Goal: Task Accomplishment & Management: Complete application form

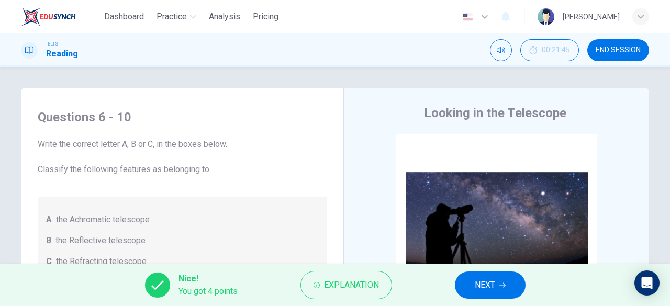
scroll to position [603, 0]
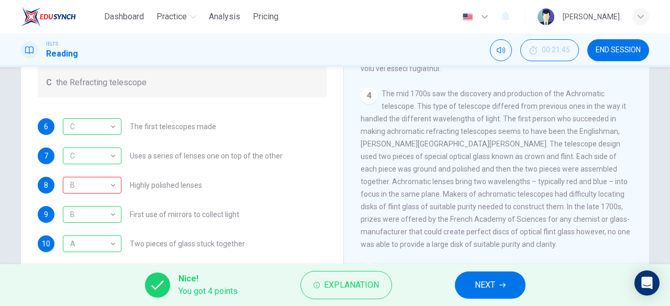
click at [425, 204] on div "4 The mid 1700s saw the discovery and production of the Achromatic telescope. T…" at bounding box center [497, 168] width 272 height 163
click at [475, 276] on button "NEXT" at bounding box center [490, 285] width 71 height 27
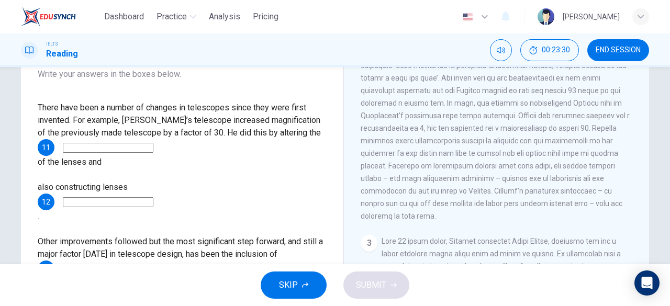
scroll to position [313, 0]
click at [153, 197] on input at bounding box center [108, 202] width 91 height 10
type input "better quality"
click at [129, 133] on span "There have been a number of changes in telescopes since they were first invente…" at bounding box center [179, 120] width 283 height 35
click at [129, 143] on input at bounding box center [108, 148] width 91 height 10
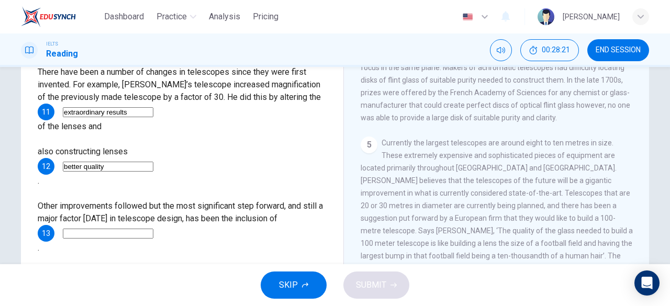
scroll to position [159, 0]
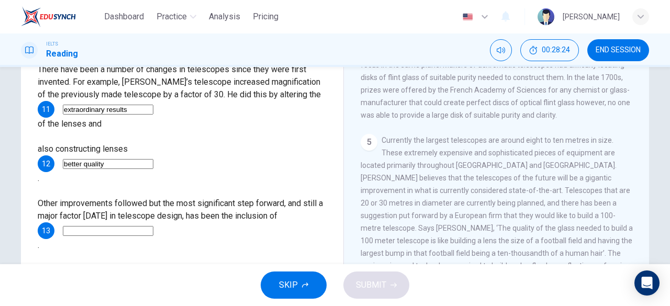
type input "extraordinary results"
click at [114, 226] on input at bounding box center [108, 231] width 91 height 10
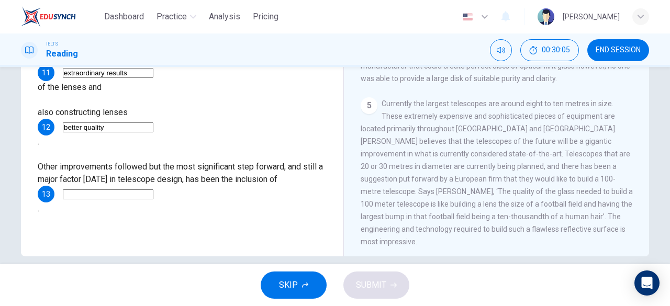
scroll to position [194, 0]
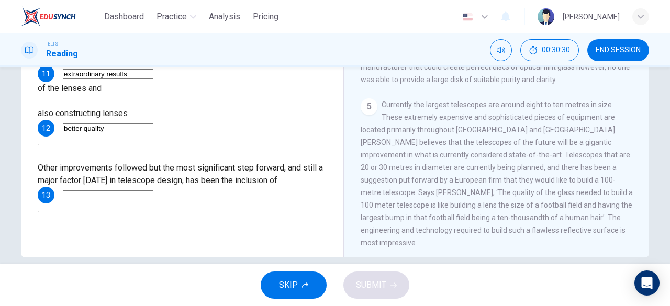
click at [124, 191] on input at bounding box center [108, 196] width 91 height 10
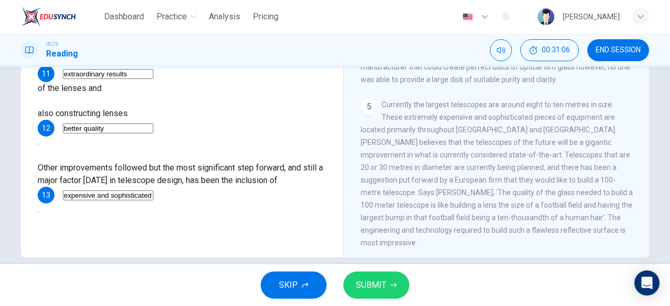
scroll to position [0, 9]
type input "expensive and sophisticated"
click at [378, 284] on span "SUBMIT" at bounding box center [371, 285] width 30 height 15
click at [358, 283] on span "SUBMIT" at bounding box center [371, 285] width 30 height 15
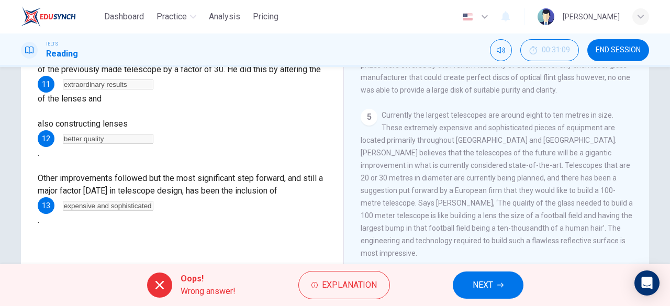
scroll to position [184, 0]
click at [495, 281] on button "NEXT" at bounding box center [488, 285] width 71 height 27
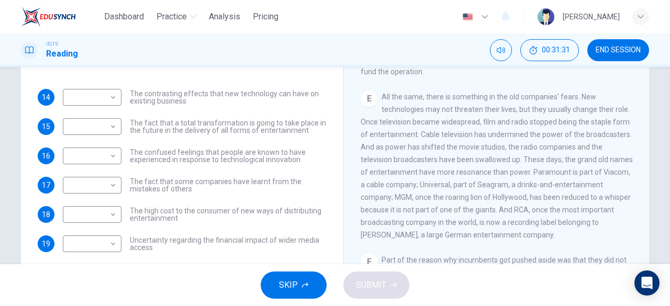
scroll to position [119, 0]
